Goal: Task Accomplishment & Management: Manage account settings

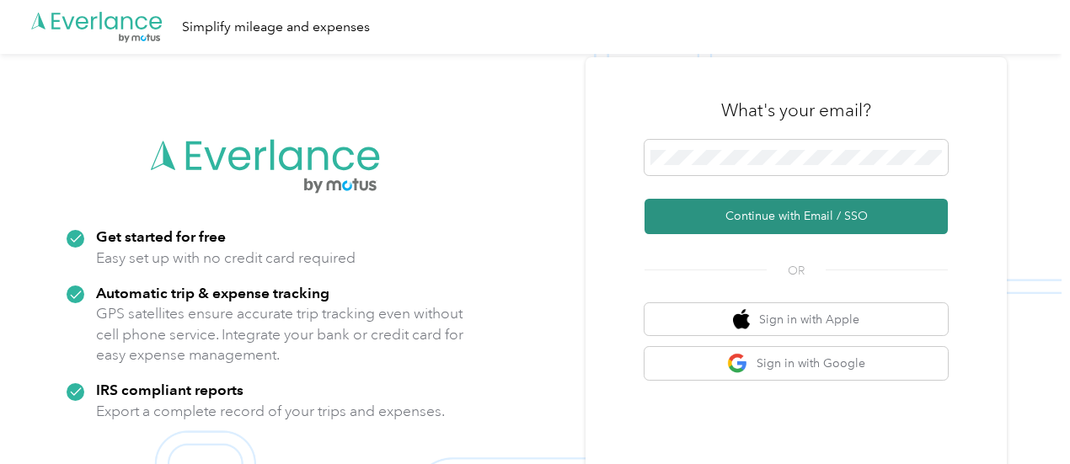
click at [811, 222] on button "Continue with Email / SSO" at bounding box center [796, 216] width 303 height 35
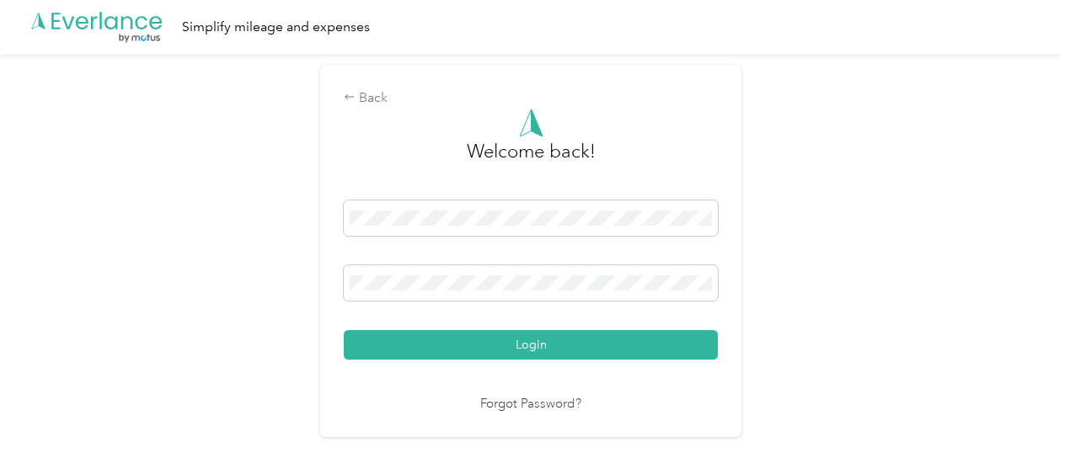
click at [516, 350] on button "Login" at bounding box center [531, 344] width 374 height 29
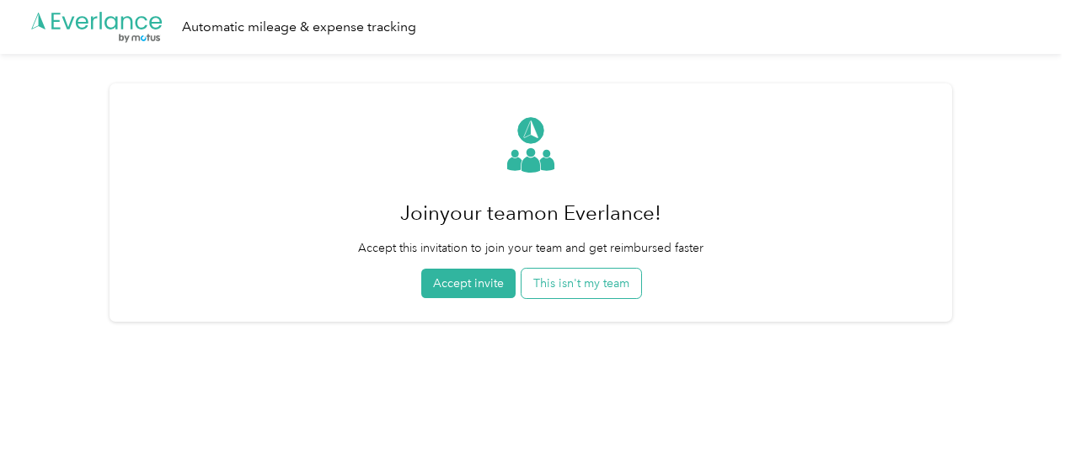
click at [555, 293] on button "This isn't my team" at bounding box center [582, 283] width 120 height 29
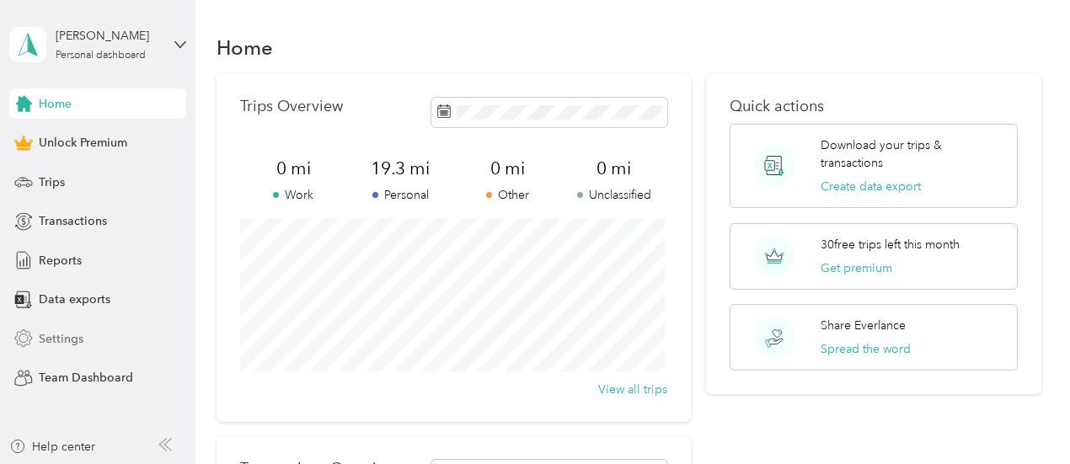
click at [75, 338] on span "Settings" at bounding box center [61, 339] width 45 height 18
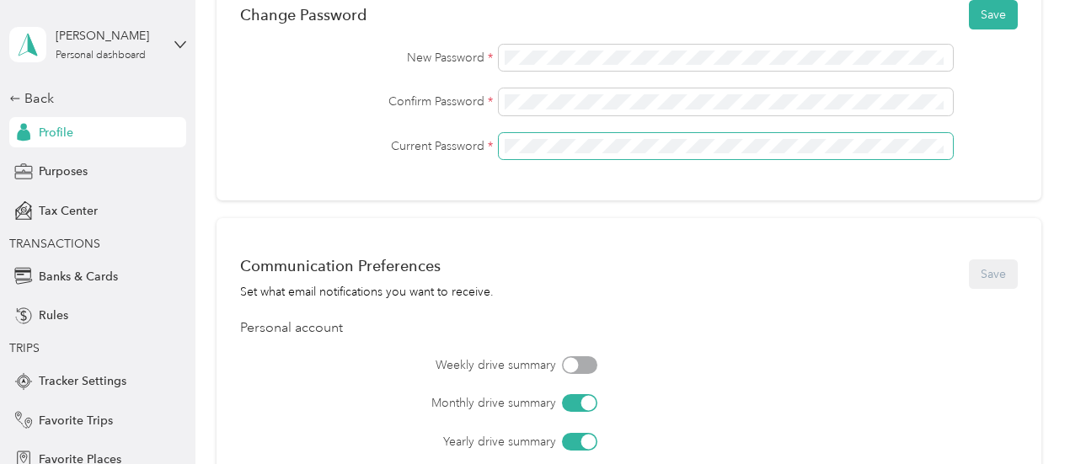
scroll to position [506, 0]
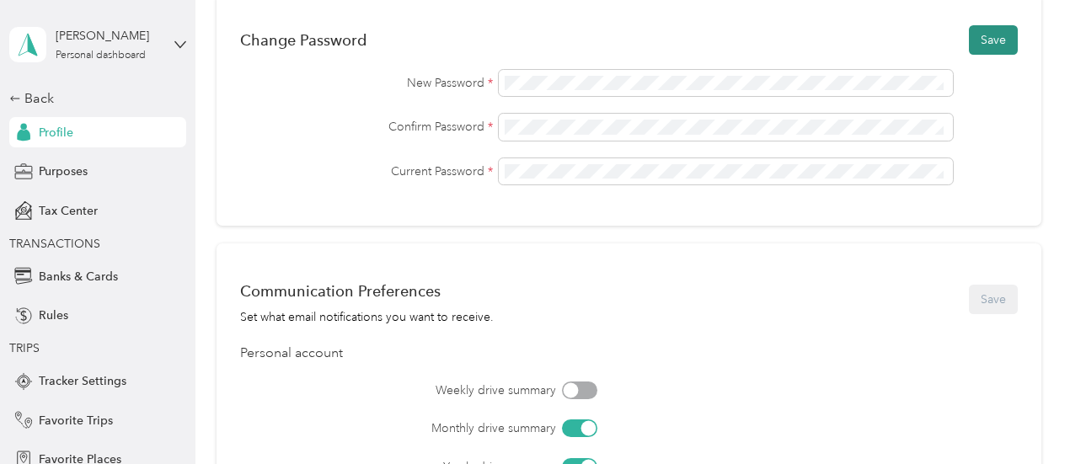
click at [984, 43] on button "Save" at bounding box center [993, 39] width 49 height 29
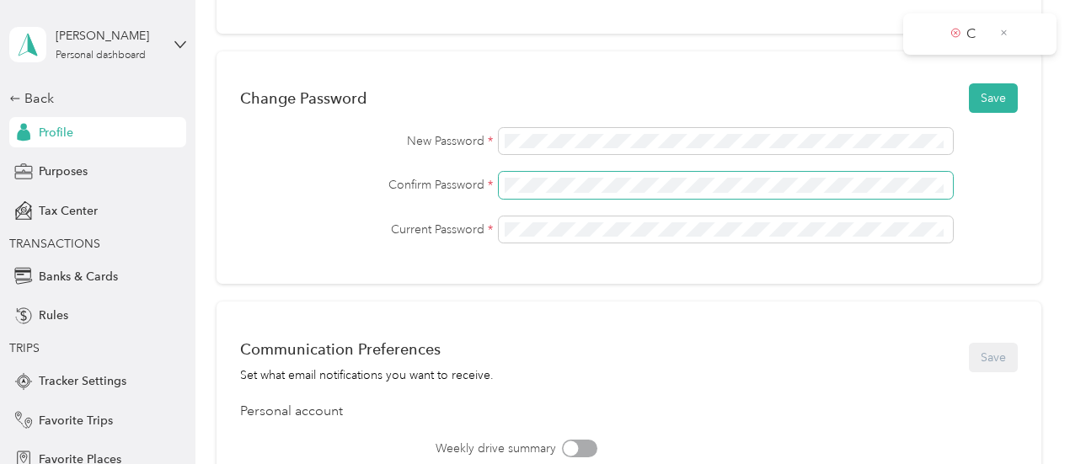
scroll to position [421, 0]
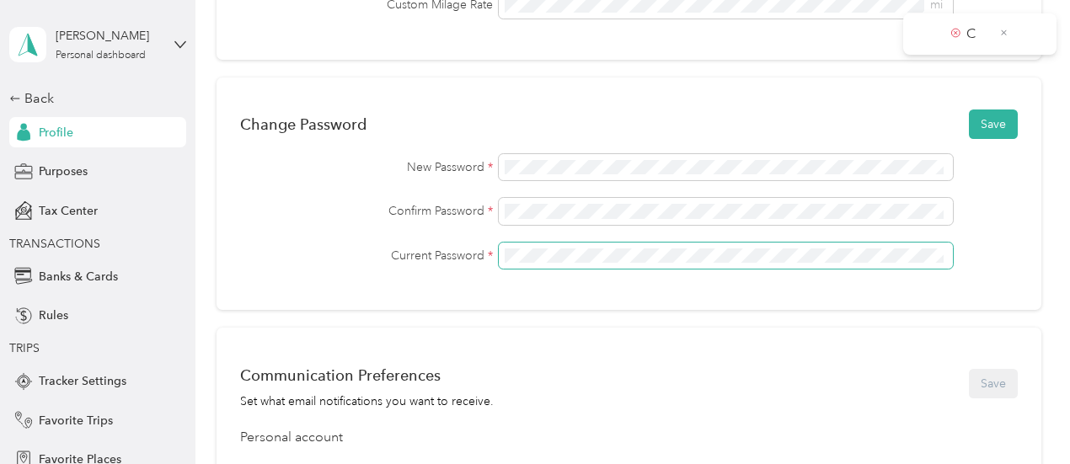
click at [388, 255] on div "Current Password *" at bounding box center [629, 256] width 778 height 27
click at [969, 110] on button "Save" at bounding box center [993, 124] width 49 height 29
